Goal: Task Accomplishment & Management: Complete application form

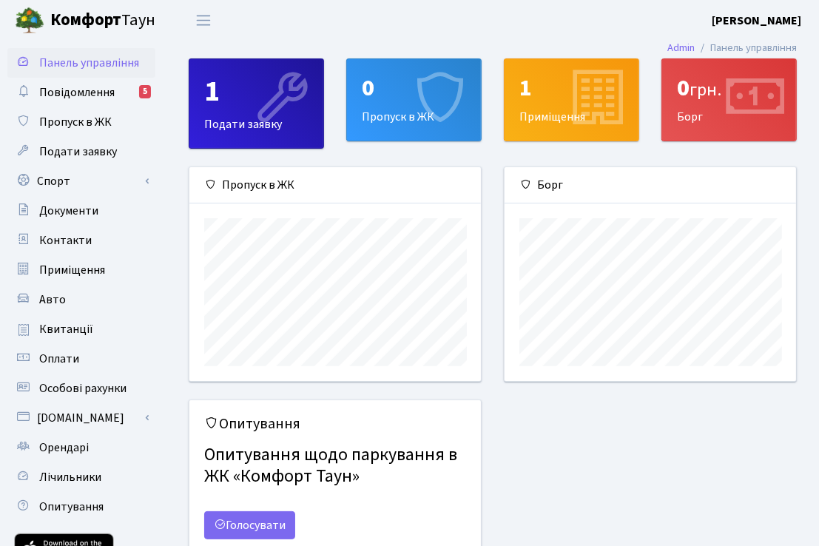
scroll to position [213, 292]
click at [76, 183] on link "Спорт" at bounding box center [81, 182] width 148 height 30
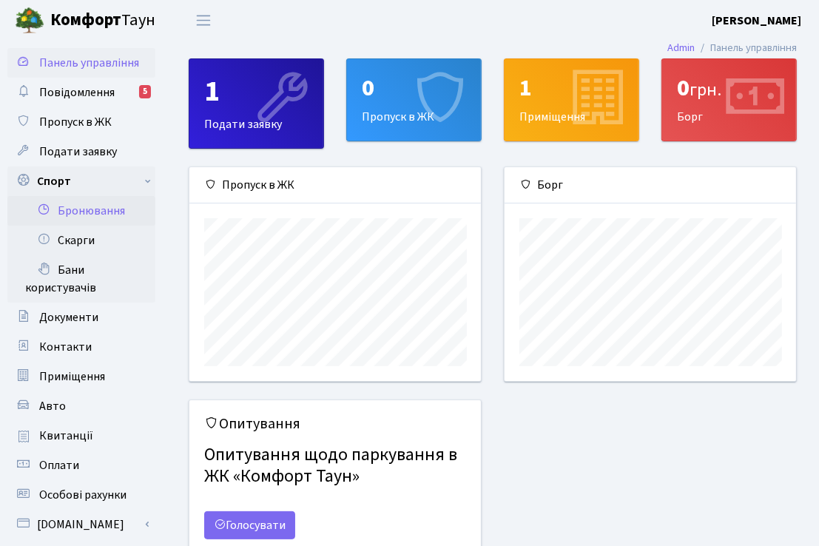
click at [89, 219] on link "Бронювання" at bounding box center [81, 211] width 148 height 30
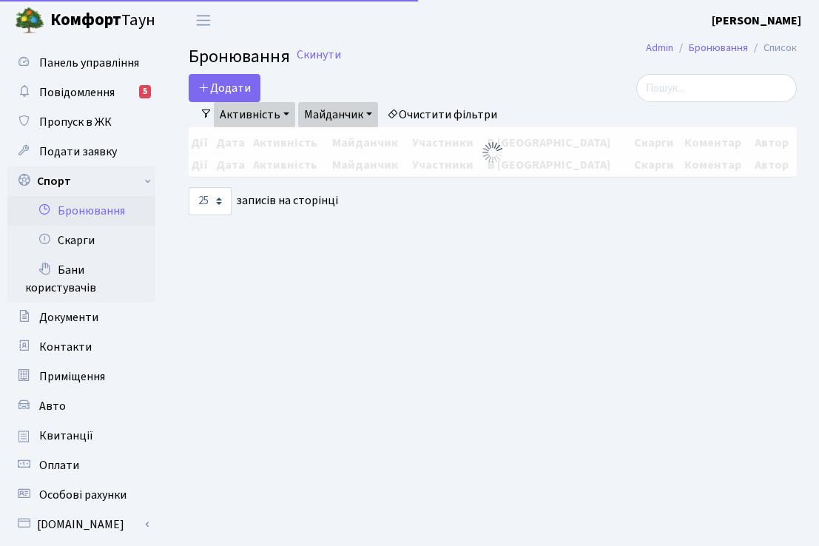
select select "25"
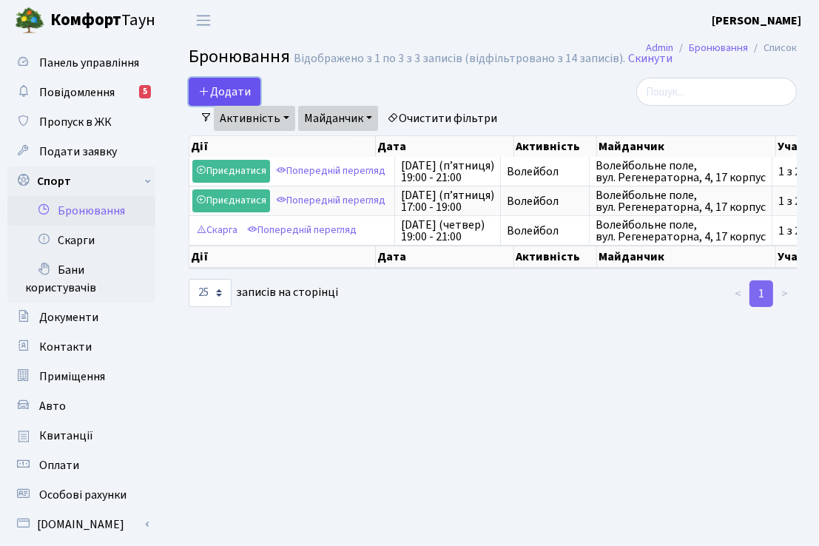
click at [202, 90] on icon "button" at bounding box center [204, 91] width 12 height 12
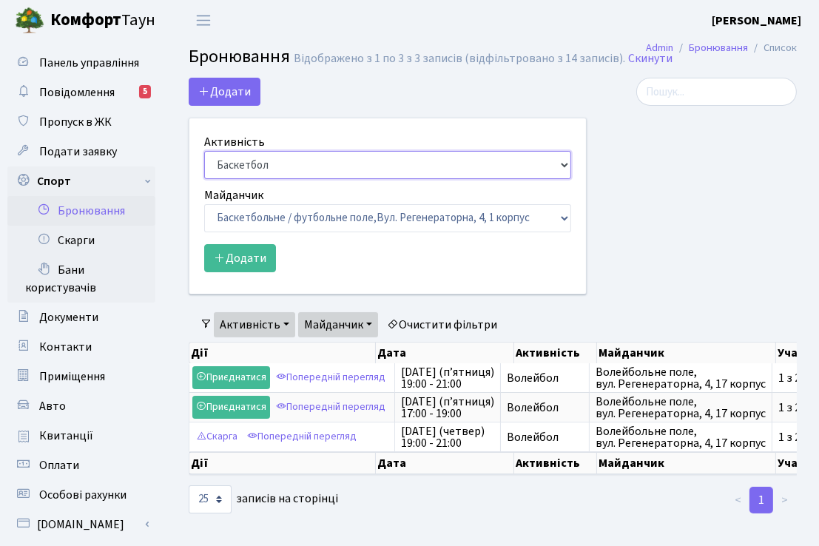
click at [562, 167] on select "Баскетбол Волейбол Йога Катання на роликах Настільний теніс Теніс Футбол Фітнес" at bounding box center [387, 165] width 367 height 28
select select "4"
click at [204, 151] on select "Баскетбол Волейбол Йога Катання на роликах Настільний теніс Теніс Футбол Фітнес" at bounding box center [387, 165] width 367 height 28
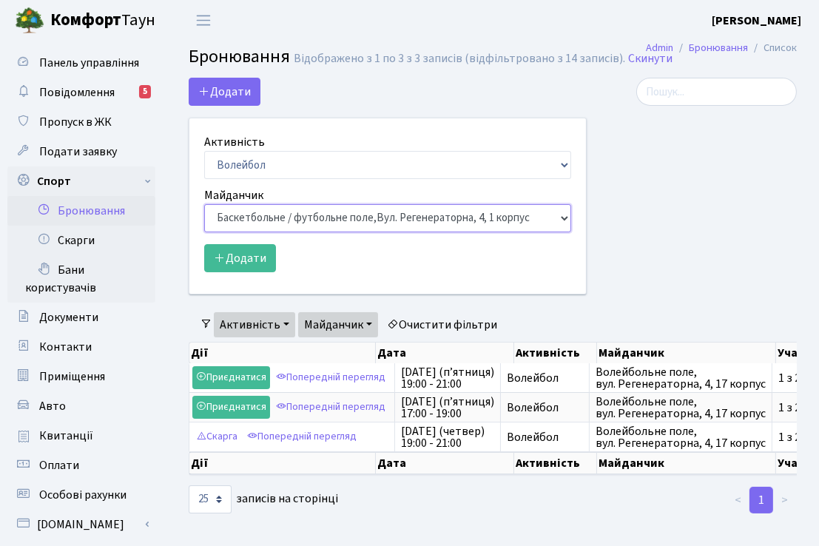
click at [565, 219] on select "Баскетбольне / футбольне поле, Вул. Регенераторна, 4, 1 корпус Баскетбольне пол…" at bounding box center [387, 218] width 367 height 28
select select "4"
click at [204, 204] on select "Баскетбольне / футбольне поле, Вул. Регенераторна, 4, 1 корпус Баскетбольне пол…" at bounding box center [387, 218] width 367 height 28
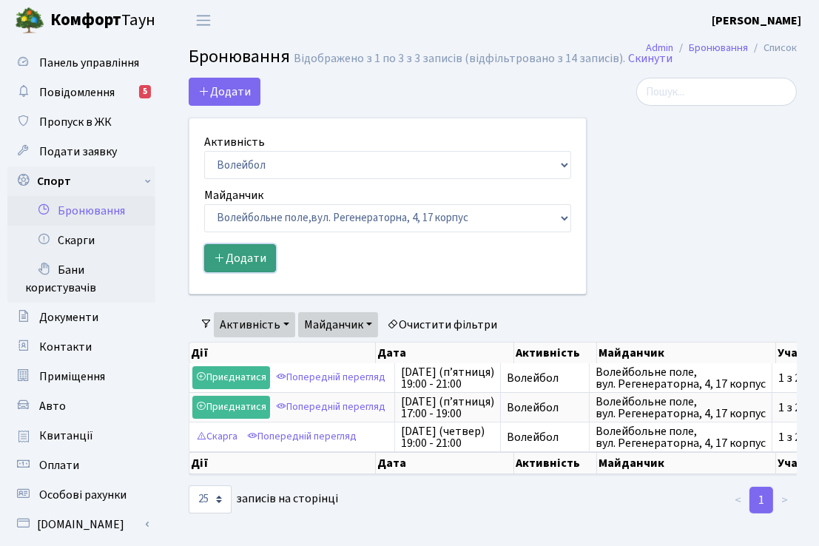
click at [229, 258] on button "Додати" at bounding box center [240, 258] width 72 height 28
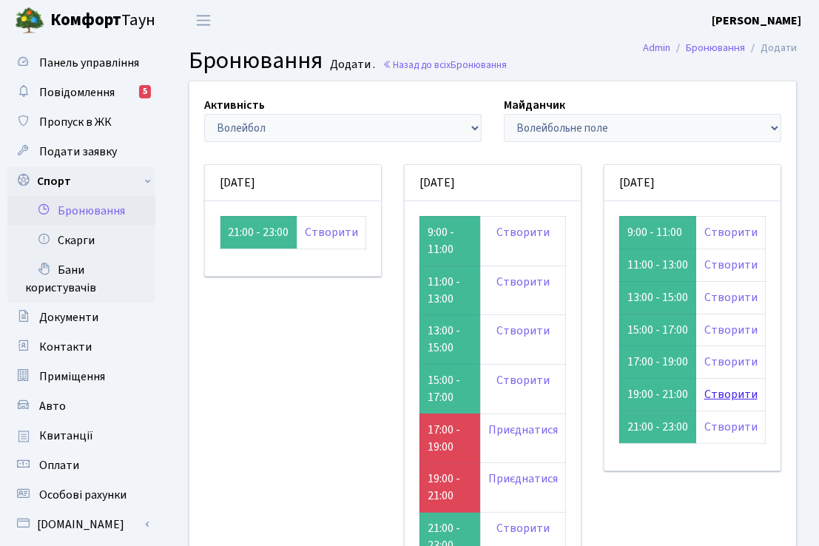
click at [730, 394] on link "Створити" at bounding box center [730, 394] width 53 height 16
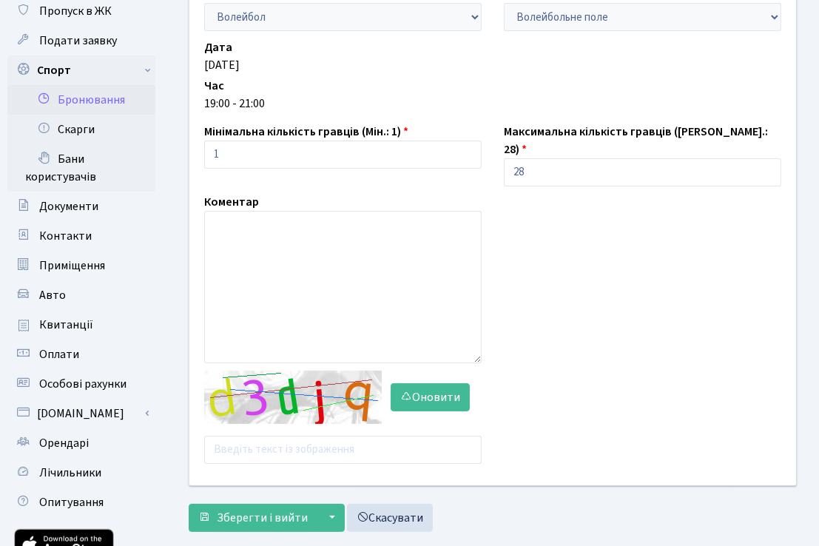
scroll to position [135, 0]
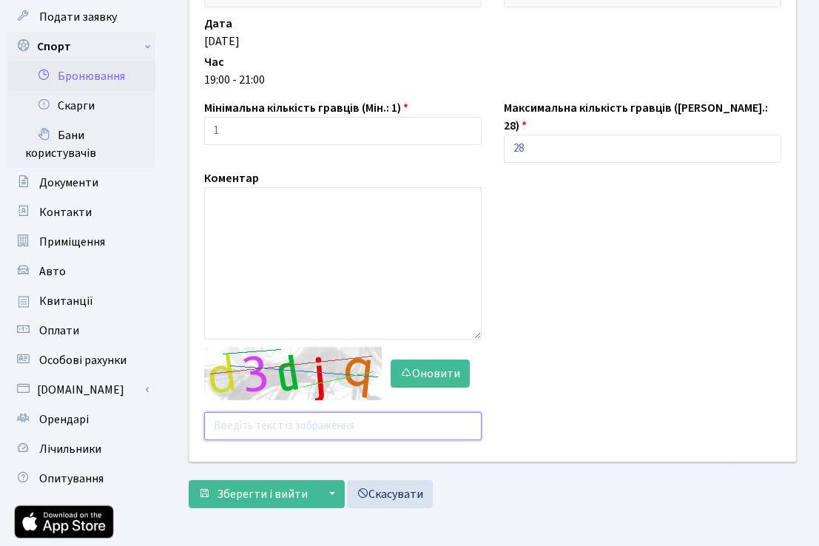
click at [223, 412] on input "text" at bounding box center [343, 426] width 278 height 28
type input "64zry"
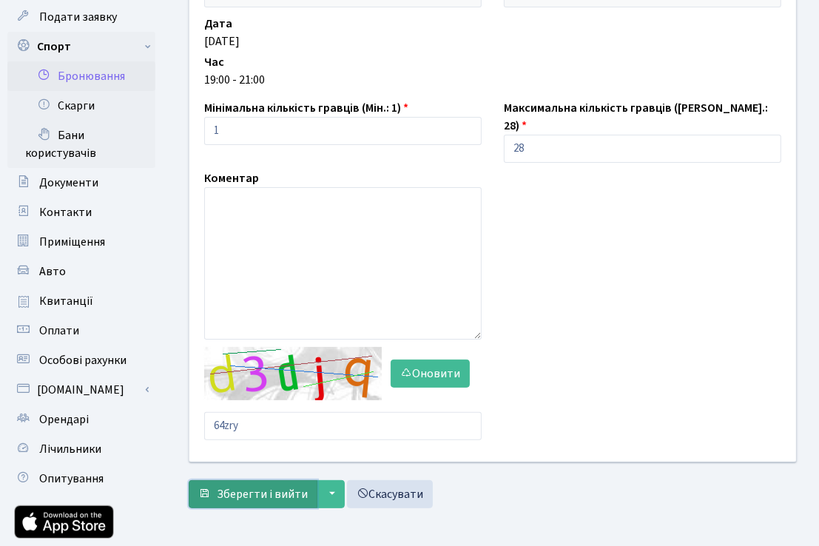
click at [235, 486] on span "Зберегти і вийти" at bounding box center [262, 494] width 91 height 16
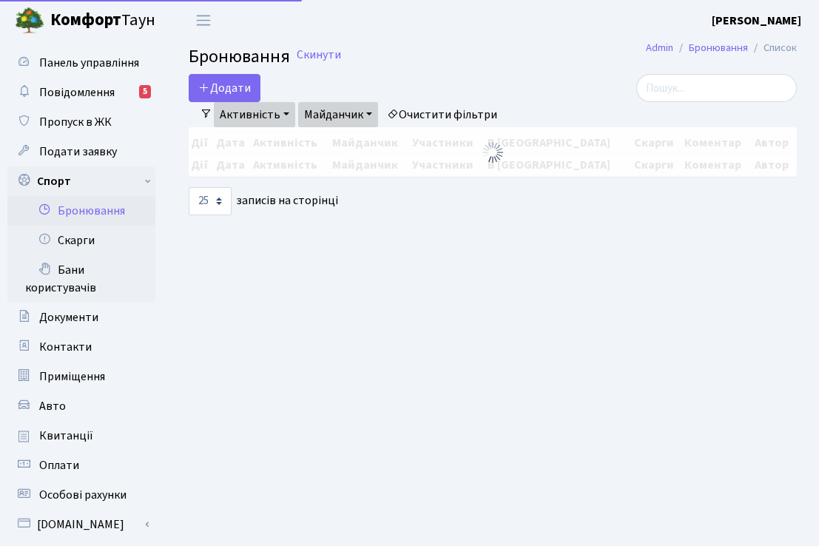
select select "25"
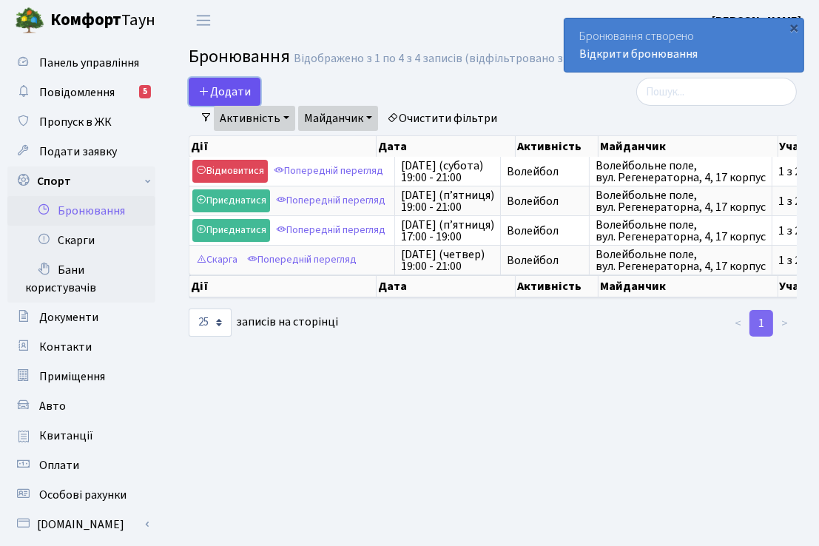
click at [207, 94] on icon "button" at bounding box center [204, 91] width 12 height 12
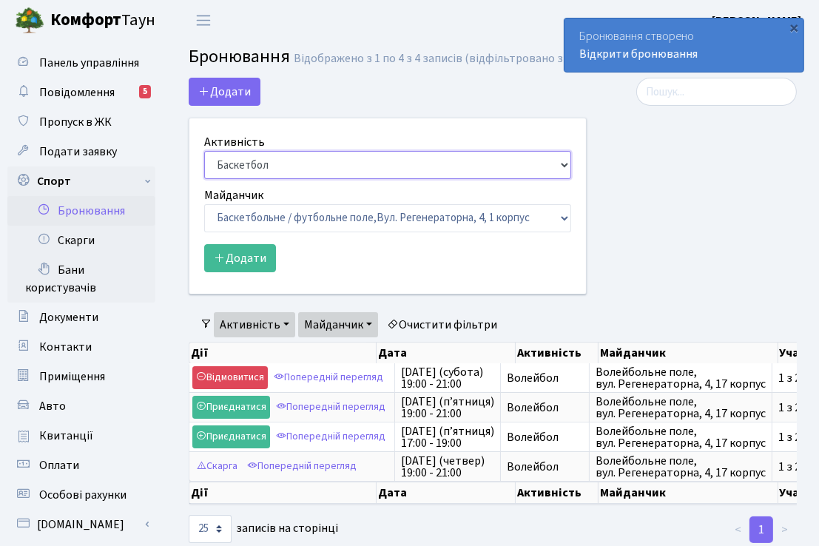
click at [562, 164] on select "Баскетбол Волейбол Йога Катання на роликах Настільний теніс Теніс Футбол Фітнес" at bounding box center [387, 165] width 367 height 28
select select "4"
click at [204, 151] on select "Баскетбол Волейбол Йога Катання на роликах Настільний теніс Теніс Футбол Фітнес" at bounding box center [387, 165] width 367 height 28
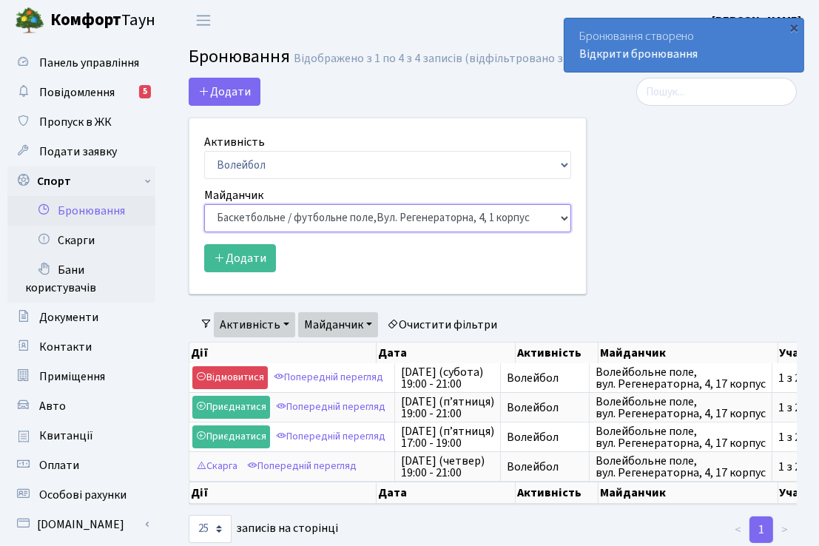
click at [565, 219] on select "Баскетбольне / футбольне поле, Вул. Регенераторна, 4, 1 корпус Баскетбольне пол…" at bounding box center [387, 218] width 367 height 28
select select "8"
click at [204, 204] on select "Баскетбольне / футбольне поле, Вул. Регенераторна, 4, 1 корпус Баскетбольне пол…" at bounding box center [387, 218] width 367 height 28
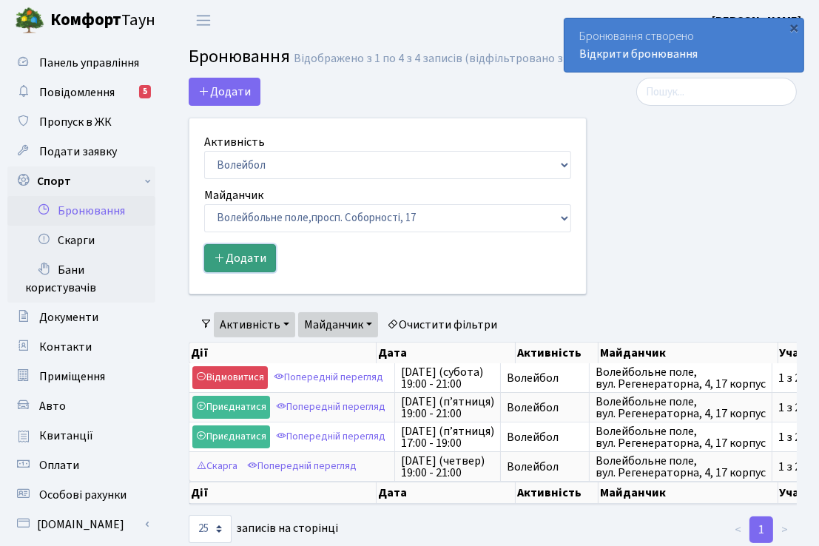
click at [234, 266] on button "Додати" at bounding box center [240, 258] width 72 height 28
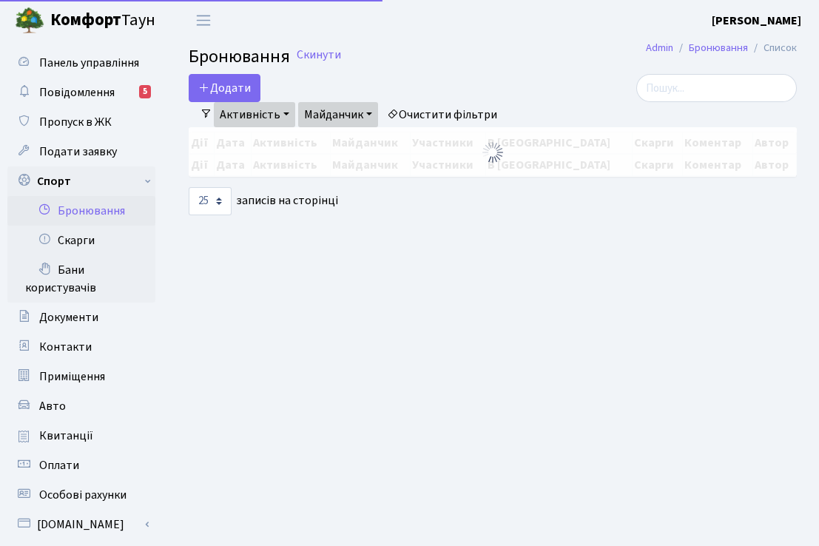
select select "25"
